Goal: Task Accomplishment & Management: Use online tool/utility

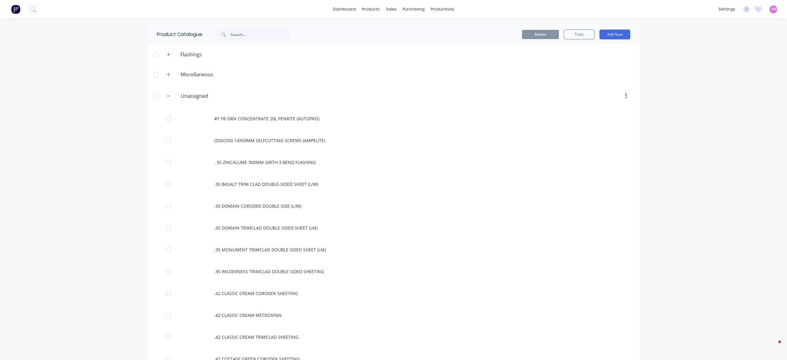
click at [278, 176] on div ".35 BASALT TRIM CLAD DOUBLE-SIDED SHEET (L/M)" at bounding box center [393, 184] width 492 height 22
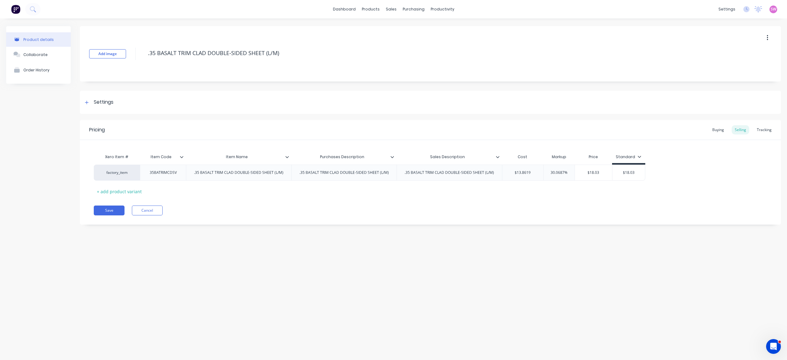
click at [286, 157] on icon at bounding box center [287, 157] width 4 height 4
type textarea "x"
click at [361, 119] on div "Add image .35 BASALT TRIM CLAD DOUBLE-SIDED SHEET (L/M) Settings Product Option…" at bounding box center [430, 129] width 701 height 207
click at [587, 176] on div "$18.03" at bounding box center [593, 172] width 37 height 15
type input "$18.03"
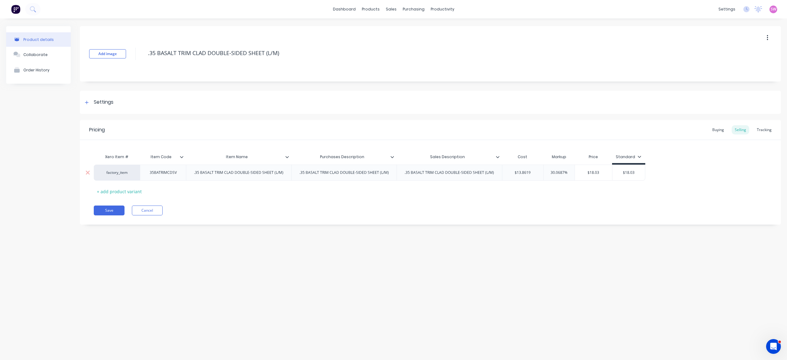
click at [587, 176] on div "$18.03" at bounding box center [593, 172] width 37 height 15
click at [594, 173] on input "$18.03" at bounding box center [593, 173] width 37 height 6
type input "30.0687%"
click at [557, 173] on input "30.0687%" at bounding box center [558, 173] width 31 height 6
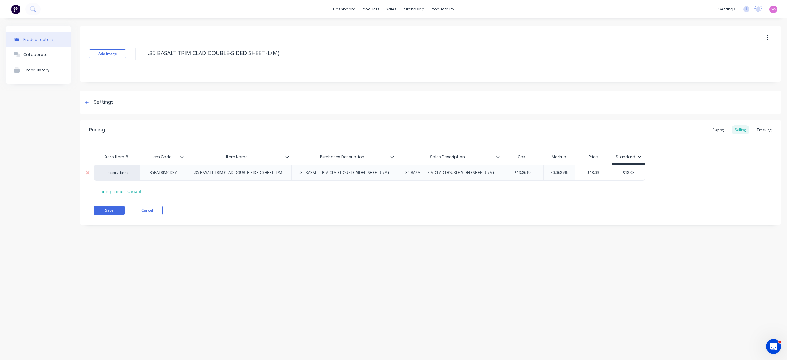
click at [557, 173] on input "30.0687%" at bounding box center [558, 173] width 31 height 6
click at [629, 168] on div "$18.03" at bounding box center [628, 172] width 33 height 15
type input "$18.03"
click at [629, 168] on div "$18.03" at bounding box center [628, 172] width 33 height 15
click at [626, 172] on input "$18.03" at bounding box center [628, 173] width 33 height 6
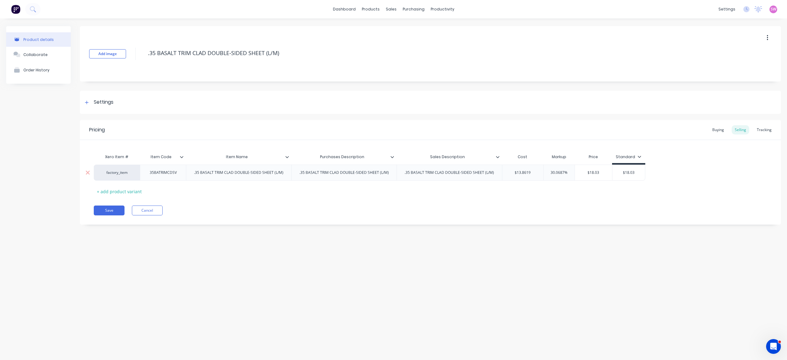
click at [626, 172] on input "$18.03" at bounding box center [628, 173] width 33 height 6
drag, startPoint x: 570, startPoint y: 204, endPoint x: 539, endPoint y: 221, distance: 35.9
click at [541, 219] on div "Pricing Buying Selling Tracking Xero Item # Item Code Item Name Purchases Descr…" at bounding box center [430, 172] width 701 height 104
click at [628, 171] on input "$18.03" at bounding box center [628, 173] width 33 height 6
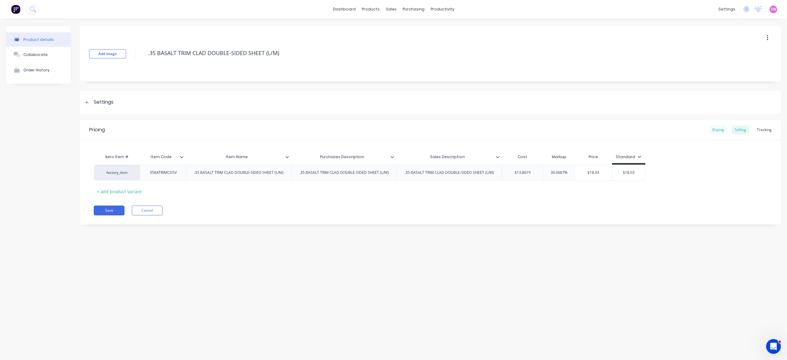
click at [717, 132] on div "Buying" at bounding box center [718, 129] width 18 height 9
click at [741, 130] on div "Selling" at bounding box center [740, 129] width 18 height 9
type input "$18.03"
click at [632, 170] on input "$18.03" at bounding box center [628, 173] width 33 height 6
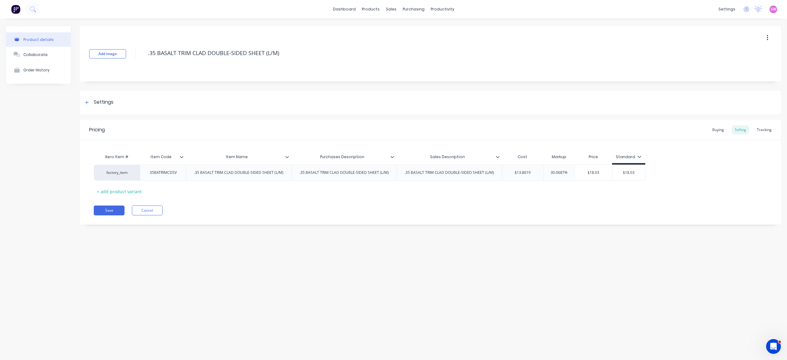
type textarea "x"
type input "$5"
click at [573, 213] on div "Save Cancel" at bounding box center [437, 210] width 687 height 10
type input "$13.8619"
click at [523, 175] on input "$13.8619" at bounding box center [522, 173] width 41 height 6
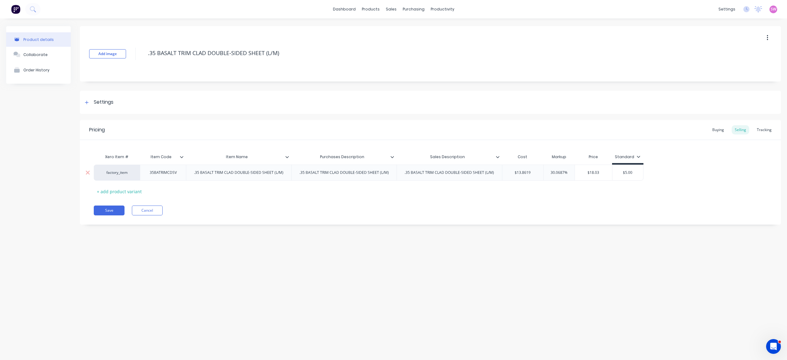
click at [523, 175] on input "$13.8619" at bounding box center [522, 173] width 41 height 6
type textarea "x"
type input "$4"
click at [158, 207] on button "Cancel" at bounding box center [147, 210] width 31 height 10
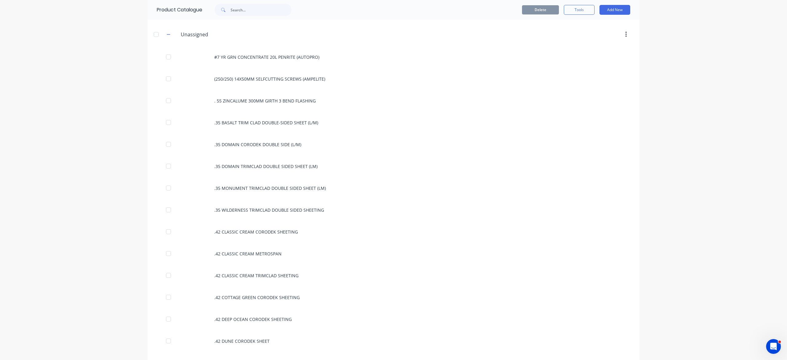
scroll to position [54646, 0]
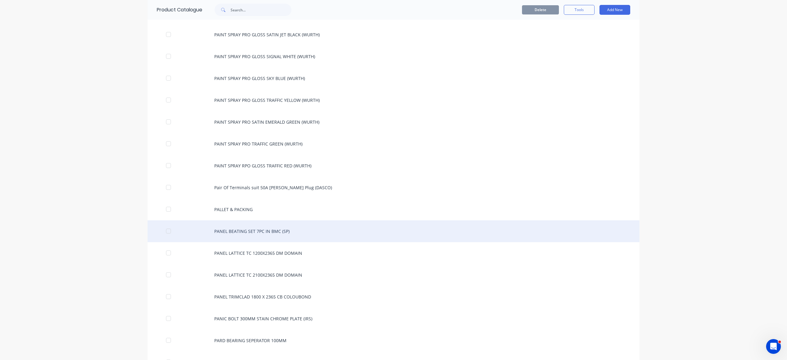
click at [177, 235] on div "PANEL BEATING SET 7PC IN BMC (SP)" at bounding box center [393, 231] width 492 height 22
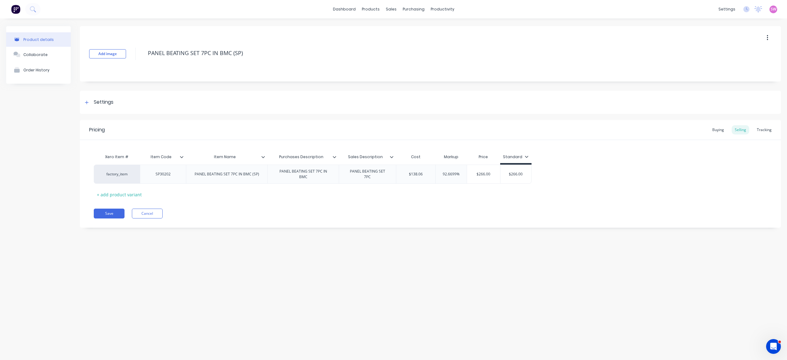
type textarea "x"
